Goal: Task Accomplishment & Management: Use online tool/utility

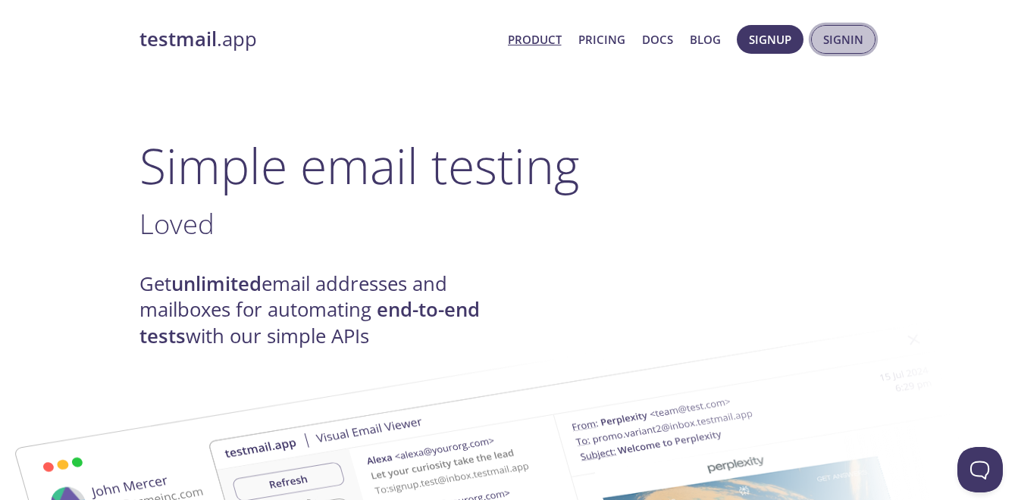
click at [860, 44] on span "Signin" at bounding box center [843, 40] width 40 height 20
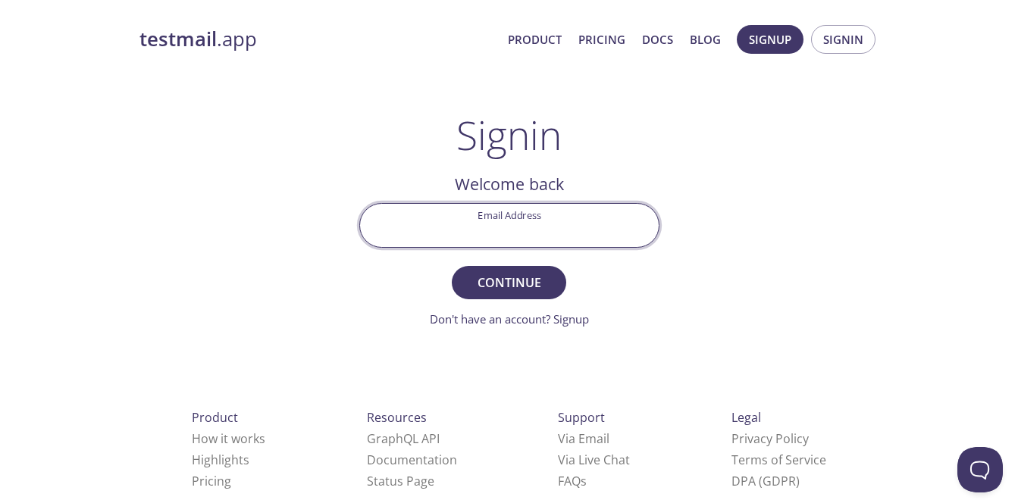
click at [513, 230] on input "Email Address" at bounding box center [509, 225] width 299 height 43
type input "[EMAIL_ADDRESS][DOMAIN_NAME]"
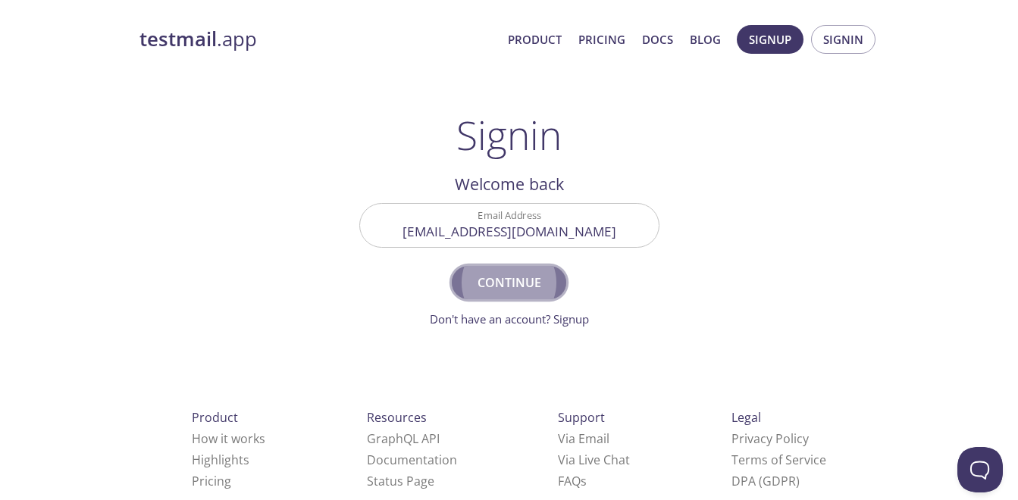
click at [494, 288] on span "Continue" at bounding box center [509, 282] width 80 height 21
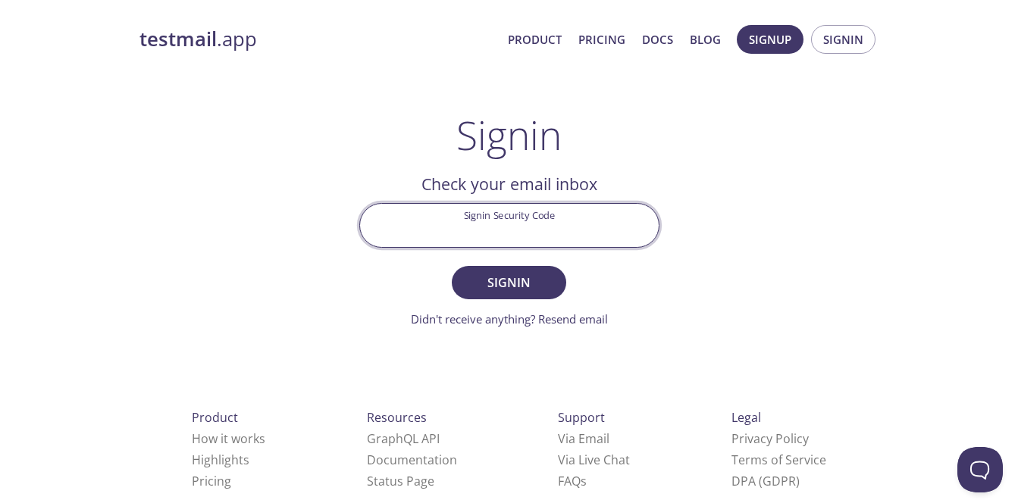
click at [434, 215] on input "Signin Security Code" at bounding box center [509, 225] width 299 height 43
paste input "P5AG9T8"
type input "P5AG9T8"
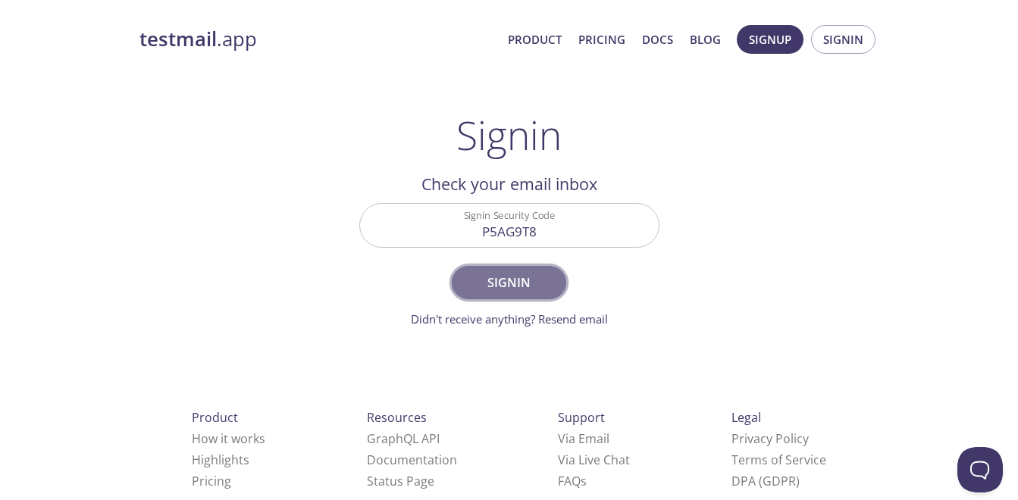
click at [475, 284] on span "Signin" at bounding box center [509, 282] width 80 height 21
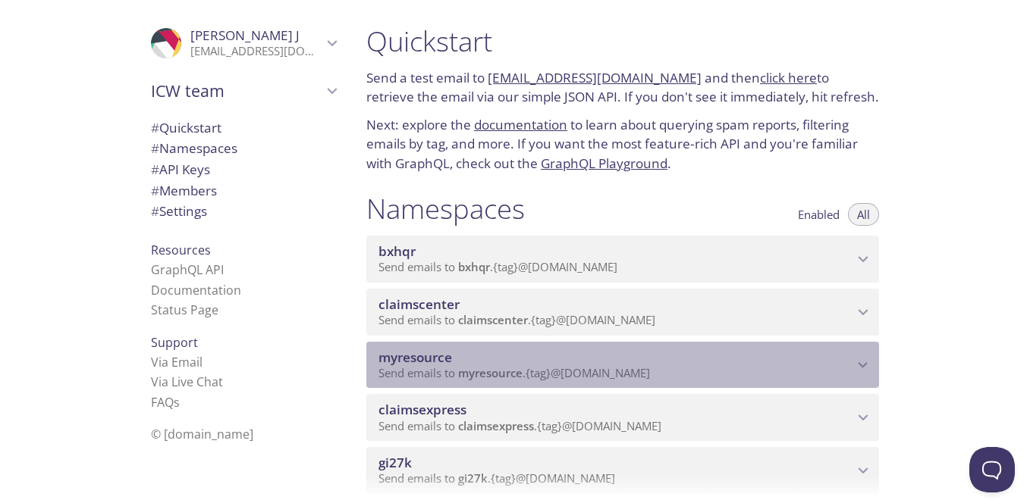
click at [444, 356] on span "myresource" at bounding box center [415, 357] width 74 height 17
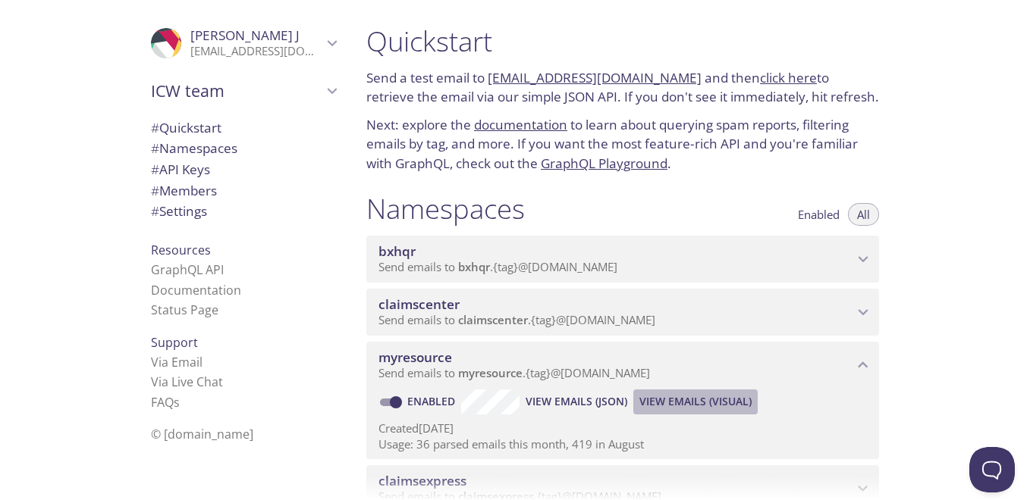
click at [671, 403] on span "View Emails (Visual)" at bounding box center [695, 402] width 112 height 18
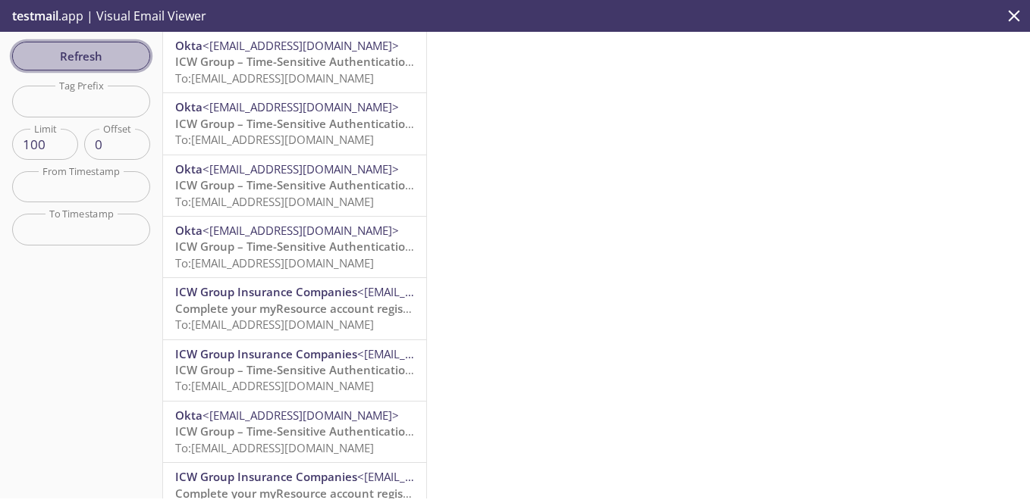
click at [93, 53] on span "Refresh" at bounding box center [81, 56] width 114 height 20
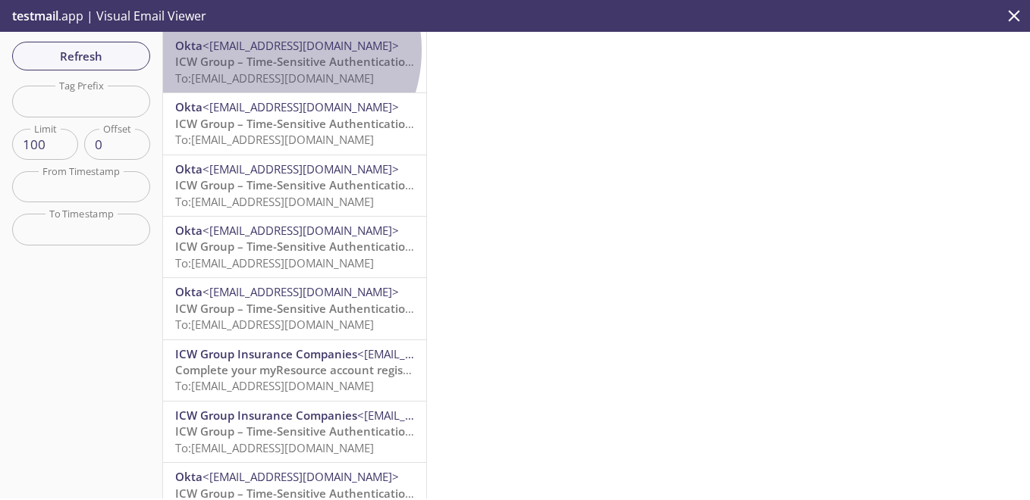
click at [271, 50] on span "<[EMAIL_ADDRESS][DOMAIN_NAME]>" at bounding box center [300, 45] width 196 height 15
